Goal: Find specific page/section: Find specific page/section

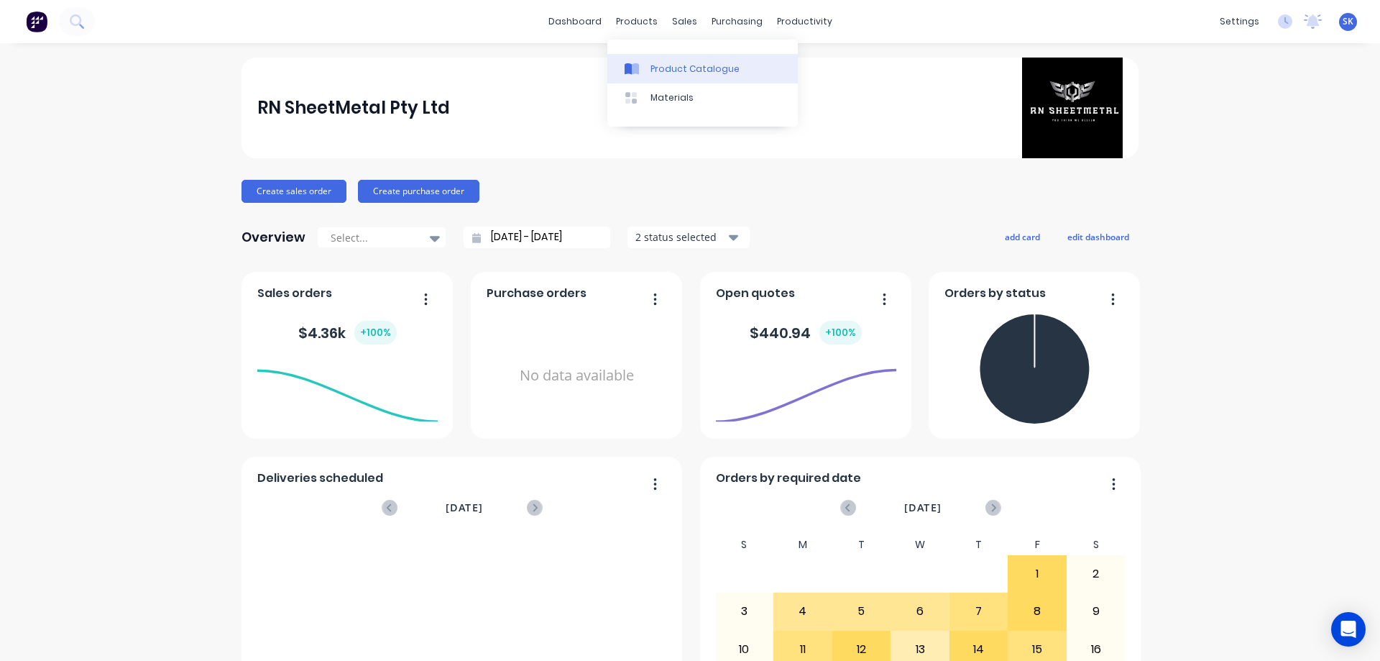
click at [658, 73] on div "Product Catalogue" at bounding box center [694, 69] width 89 height 13
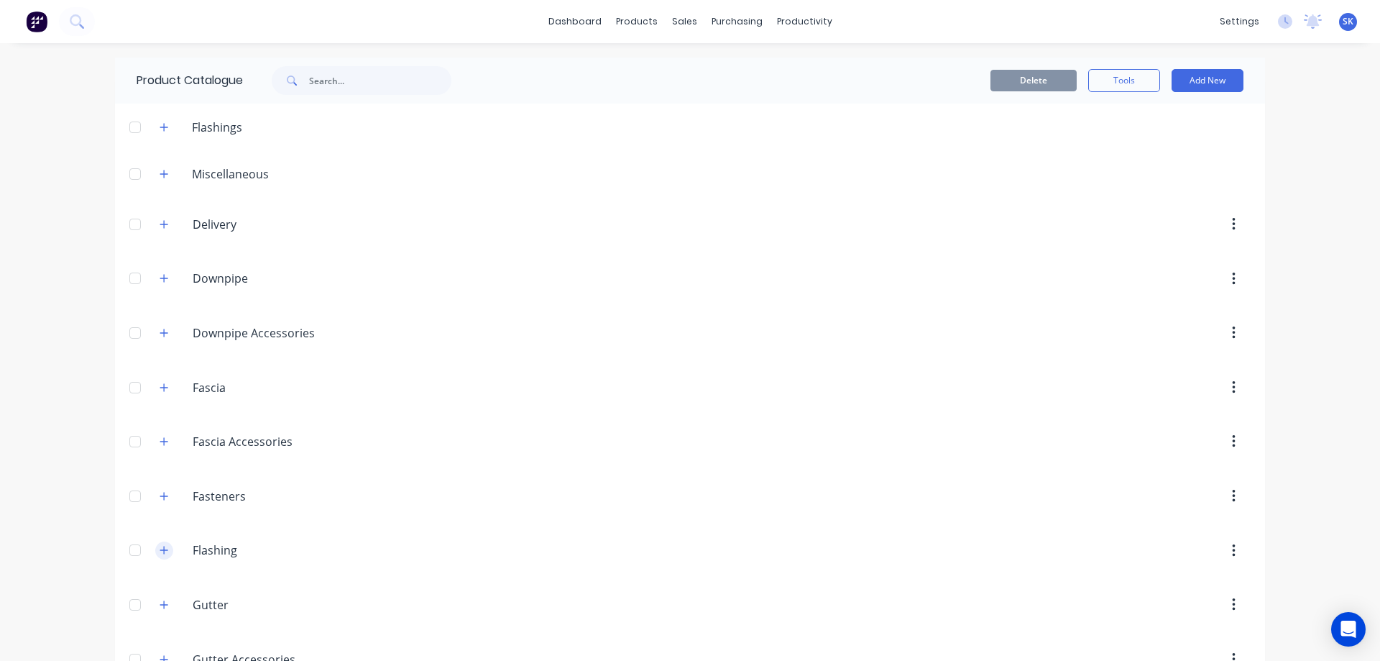
click at [162, 545] on icon "button" at bounding box center [164, 550] width 9 height 10
click at [157, 132] on button "button" at bounding box center [164, 127] width 18 height 18
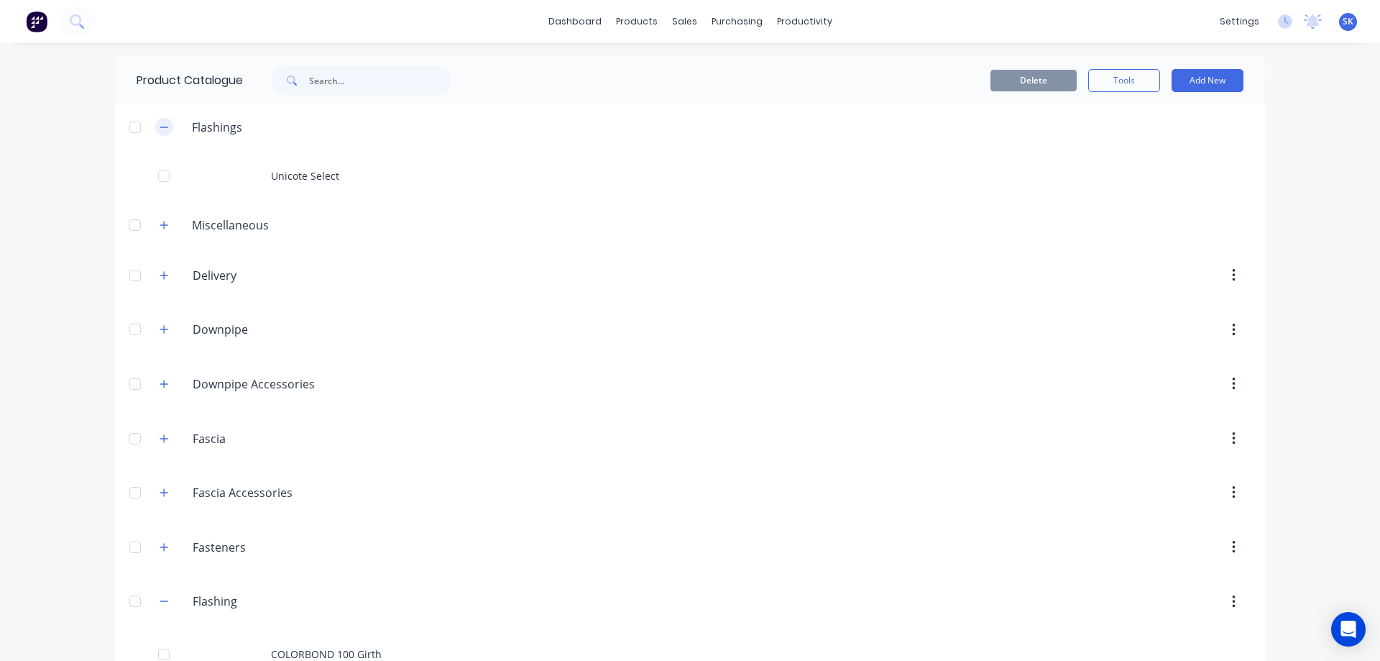
click at [157, 132] on button "button" at bounding box center [164, 127] width 18 height 18
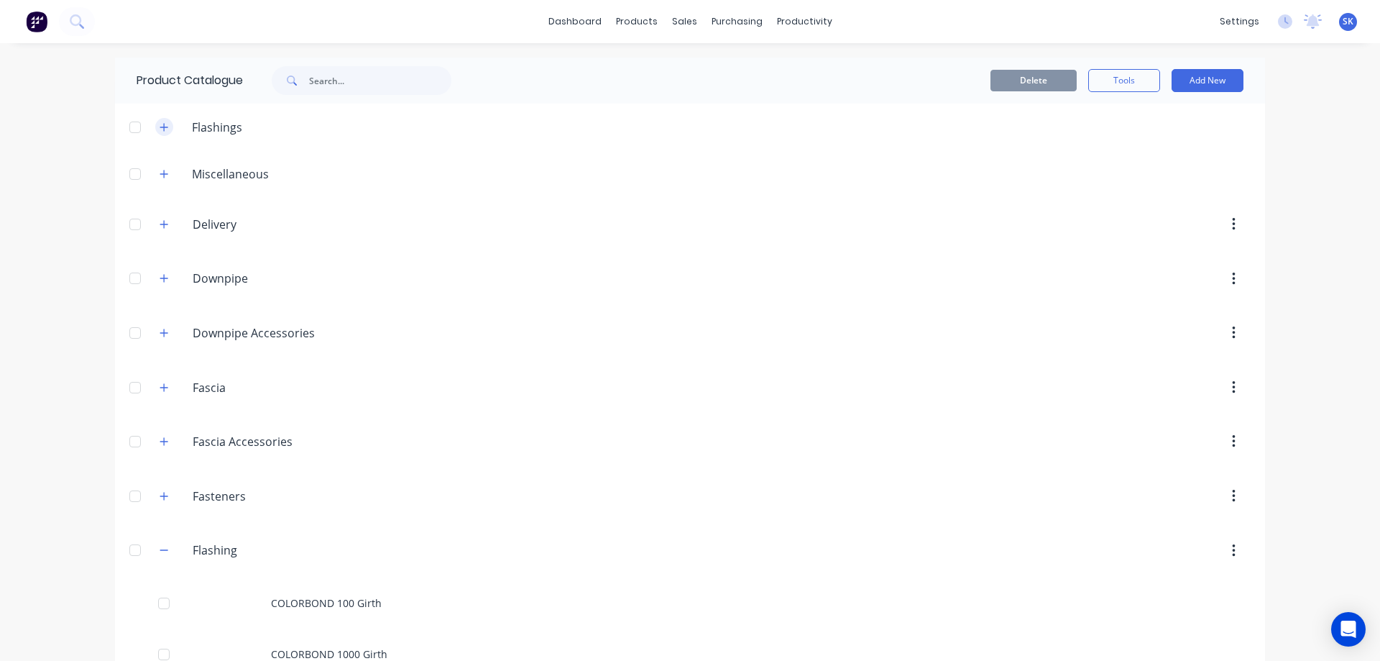
click at [157, 132] on button "button" at bounding box center [164, 127] width 18 height 18
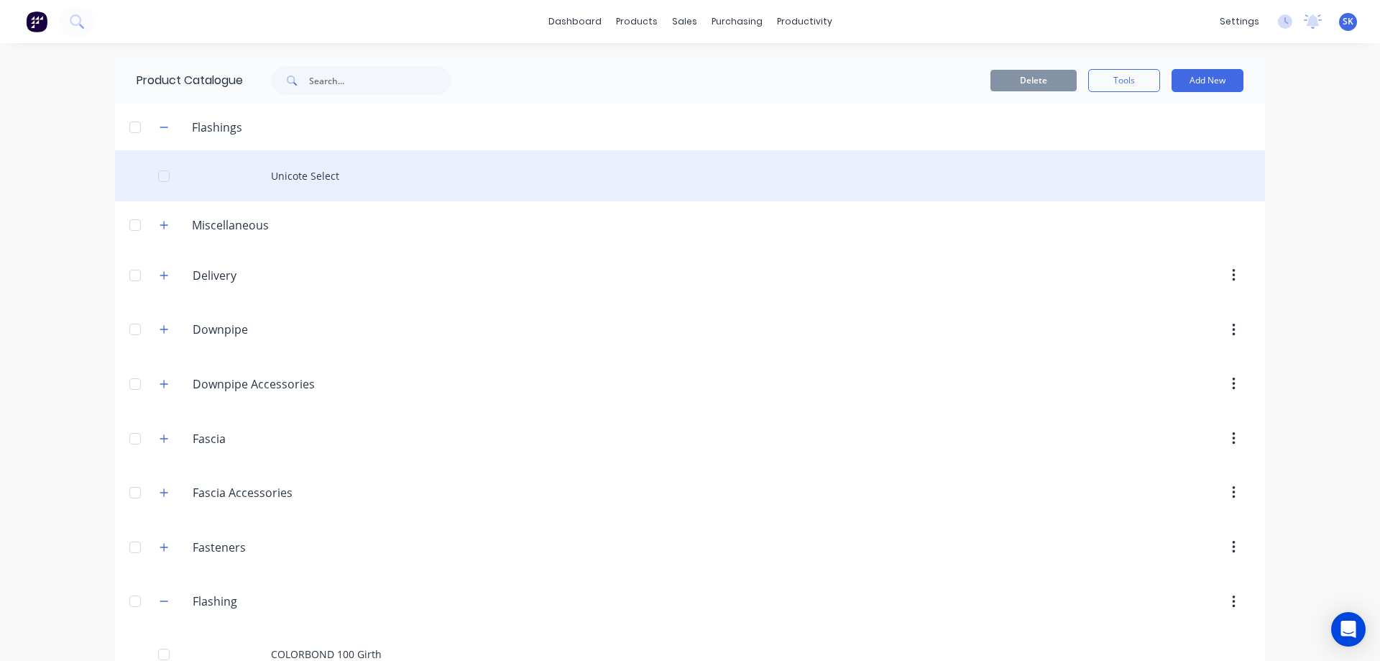
click at [276, 162] on div "Unicote Select" at bounding box center [690, 175] width 1150 height 51
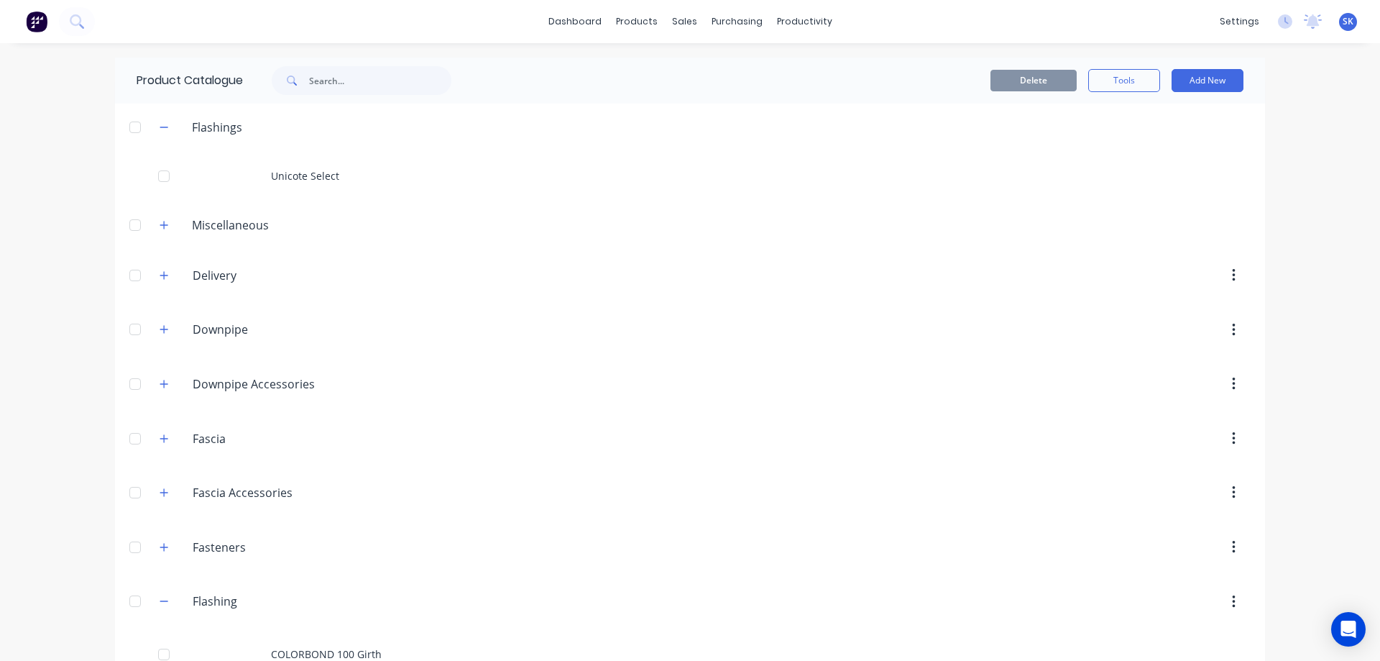
drag, startPoint x: 160, startPoint y: 129, endPoint x: 164, endPoint y: 147, distance: 17.8
click at [160, 129] on icon "button" at bounding box center [164, 127] width 9 height 10
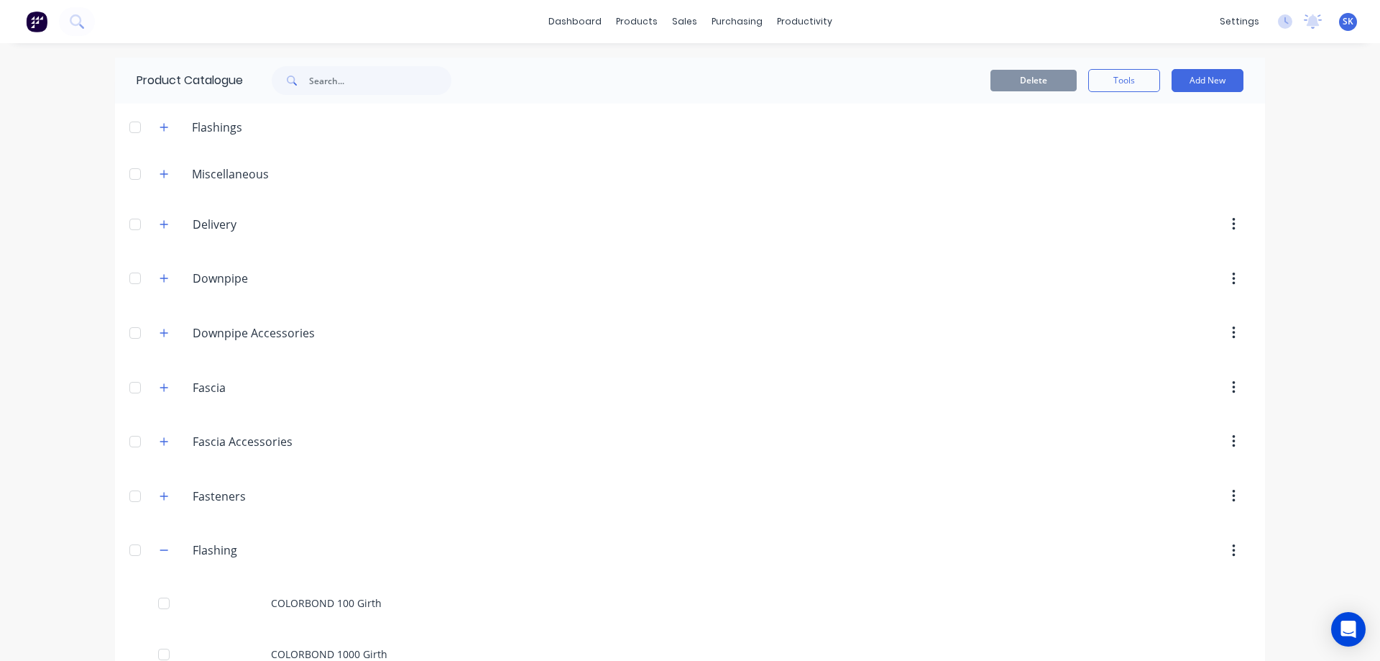
click at [42, 21] on img at bounding box center [37, 22] width 22 height 22
